Goal: Task Accomplishment & Management: Manage account settings

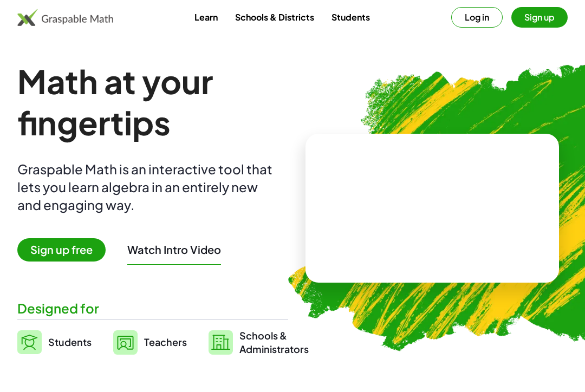
click at [473, 23] on div at bounding box center [468, 100] width 212 height 179
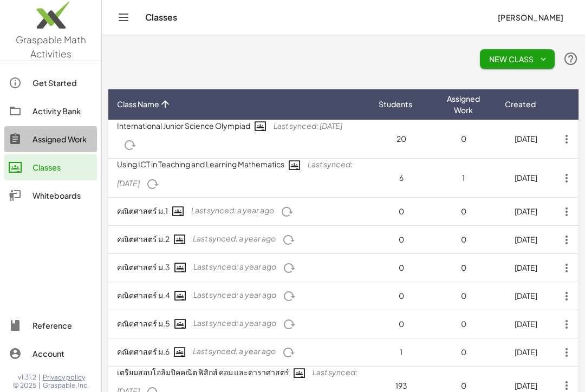
click at [63, 134] on div "Assigned Work" at bounding box center [62, 139] width 60 height 13
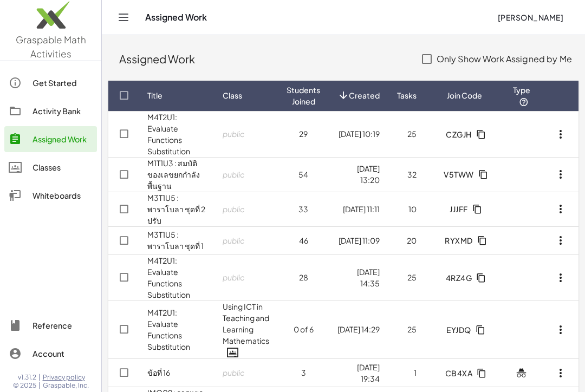
click at [160, 133] on link "M4T2U1: Evaluate Functions Substitution" at bounding box center [168, 134] width 43 height 44
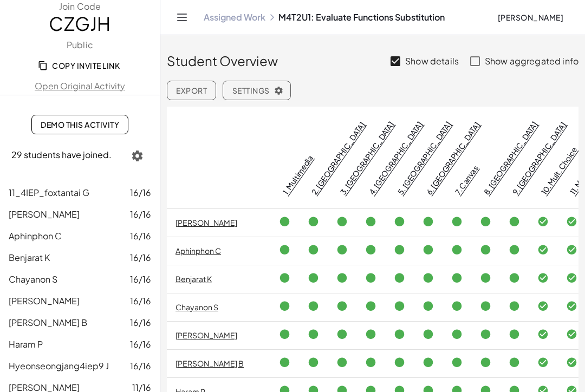
scroll to position [18, 0]
click at [55, 187] on span "11_4IEP_foxtantai G" at bounding box center [49, 192] width 81 height 11
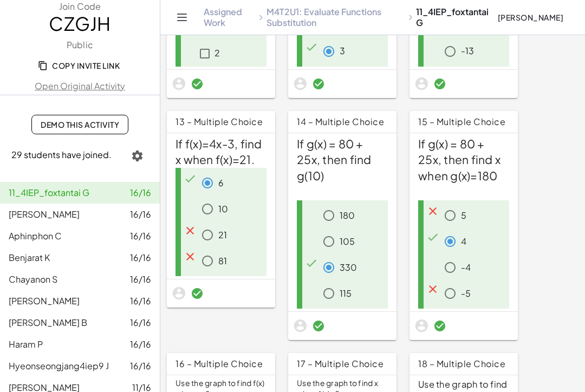
scroll to position [682, 0]
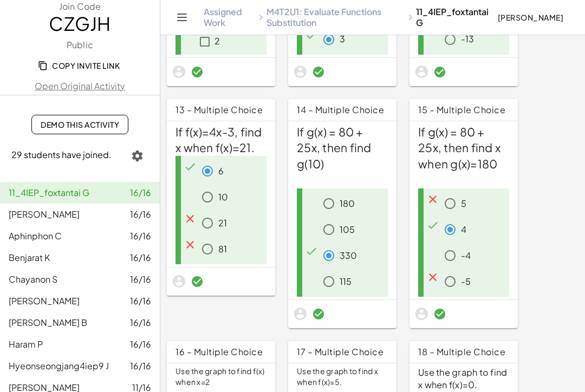
click at [474, 225] on div "4" at bounding box center [474, 230] width 70 height 22
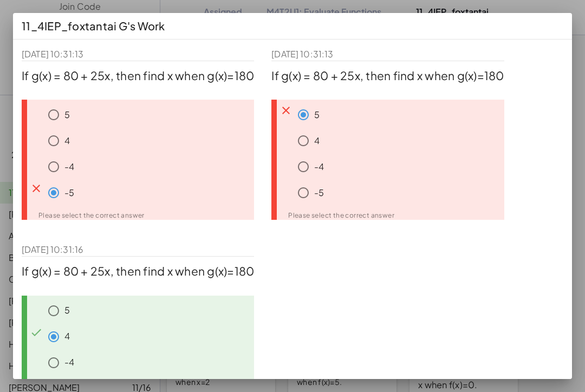
click at [544, 13] on div "11_4IEP_foxtantai G's Work" at bounding box center [292, 26] width 559 height 26
click at [583, 77] on div at bounding box center [292, 196] width 585 height 392
